Goal: Consume media (video, audio): Consume media (video, audio)

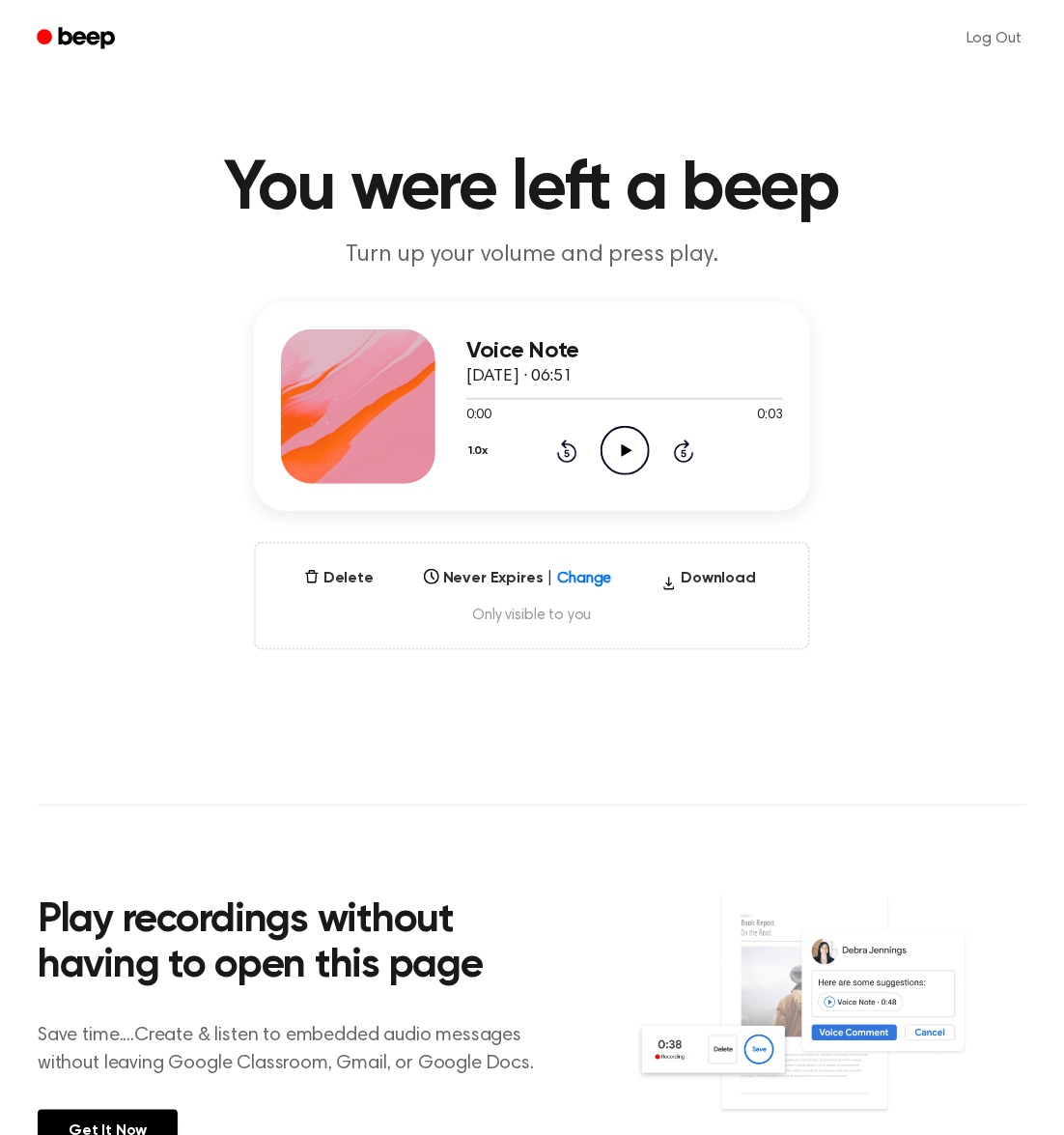
click at [628, 440] on icon "Play Audio" at bounding box center [625, 450] width 49 height 49
click at [624, 450] on icon "Pause Audio" at bounding box center [625, 450] width 49 height 49
click at [333, 579] on button "Delete" at bounding box center [338, 578] width 85 height 23
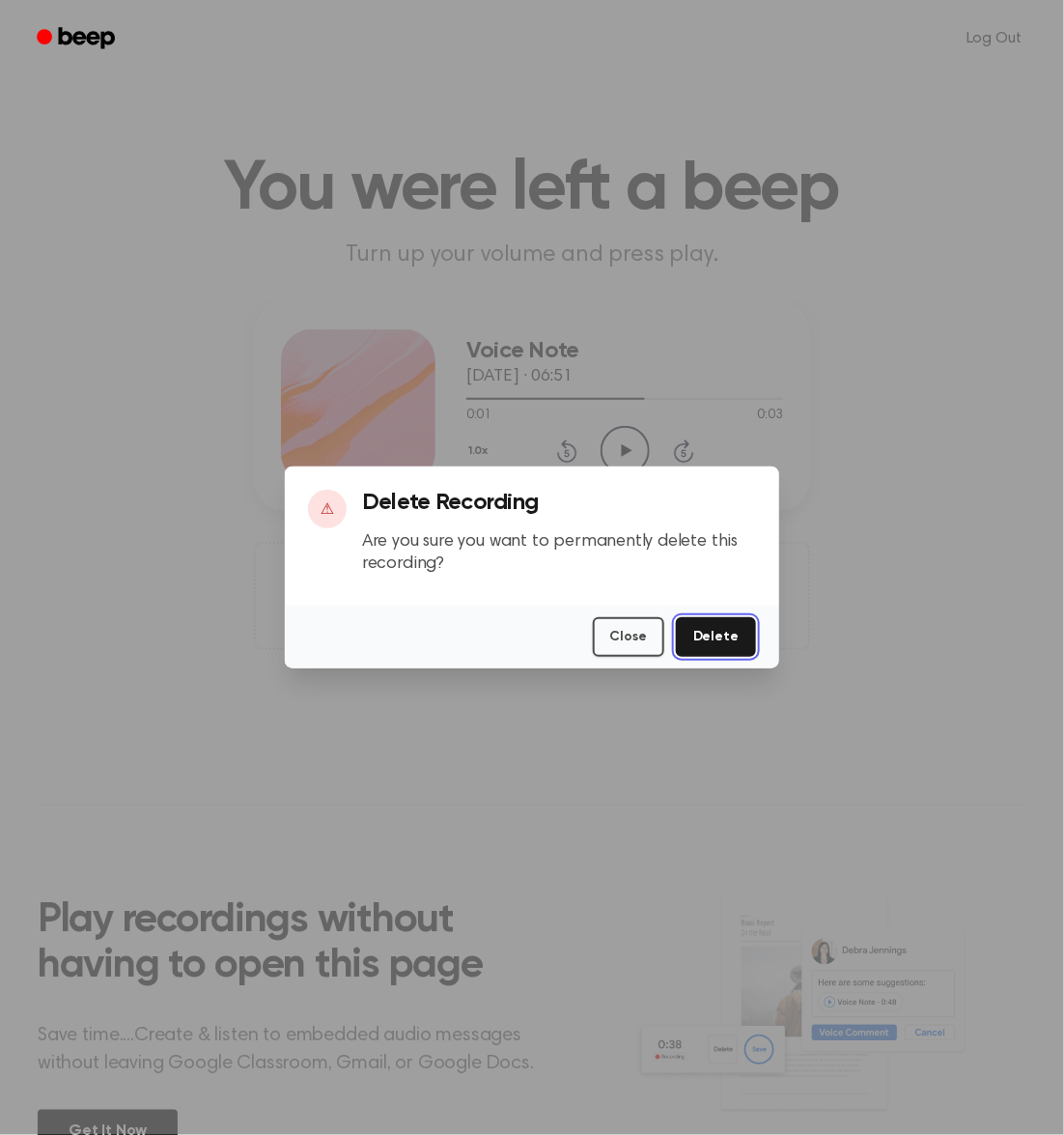
click at [707, 639] on button "Delete" at bounding box center [716, 637] width 81 height 40
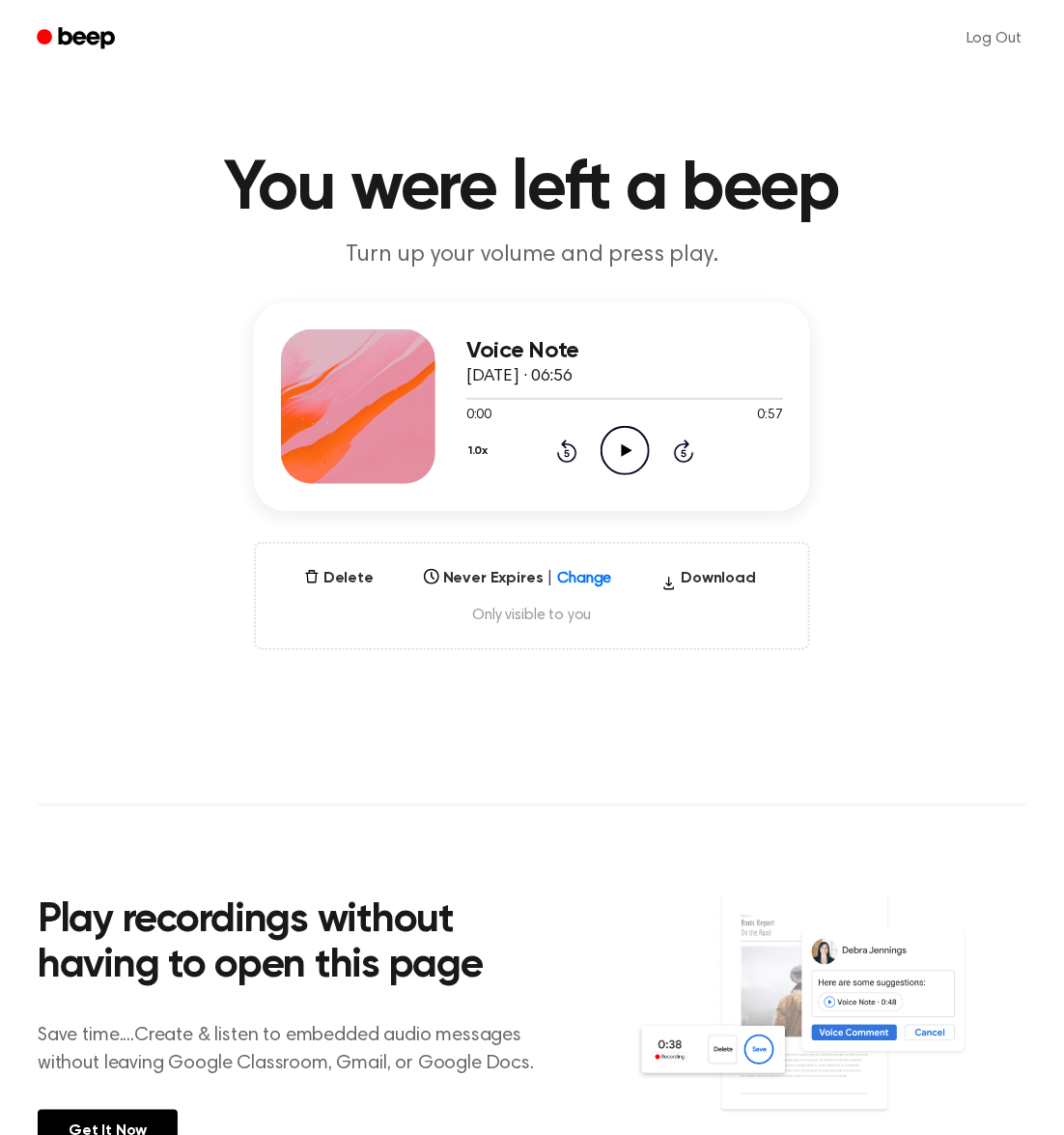
click at [625, 442] on icon "Play Audio" at bounding box center [625, 450] width 49 height 49
click at [619, 454] on icon "Pause Audio" at bounding box center [625, 450] width 49 height 49
click at [620, 450] on icon "Play Audio" at bounding box center [625, 450] width 49 height 49
click at [620, 450] on icon "Pause Audio" at bounding box center [625, 450] width 49 height 49
click at [609, 457] on icon "Play Audio" at bounding box center [625, 450] width 49 height 49
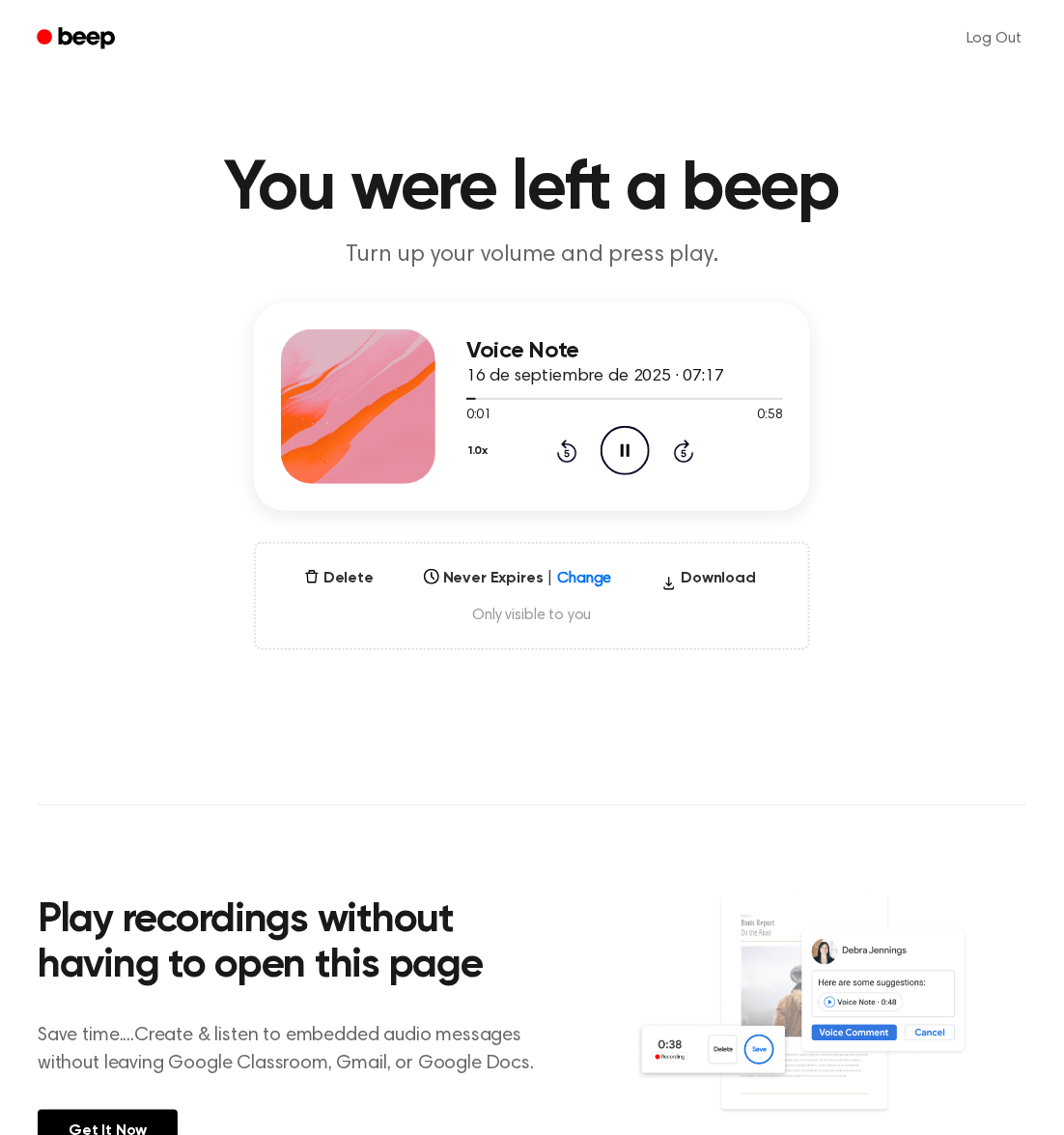
click at [623, 452] on icon at bounding box center [625, 450] width 9 height 13
click at [742, 393] on div at bounding box center [625, 398] width 317 height 16
drag, startPoint x: 460, startPoint y: 399, endPoint x: 603, endPoint y: 398, distance: 143.0
click at [787, 398] on div "Voice Note 16 de septiembre de 2025 · 07:17 0:00 0:58 Your browser does not sup…" at bounding box center [532, 407] width 556 height 209
click at [701, 398] on div at bounding box center [625, 399] width 317 height 2
